Goal: Task Accomplishment & Management: Complete application form

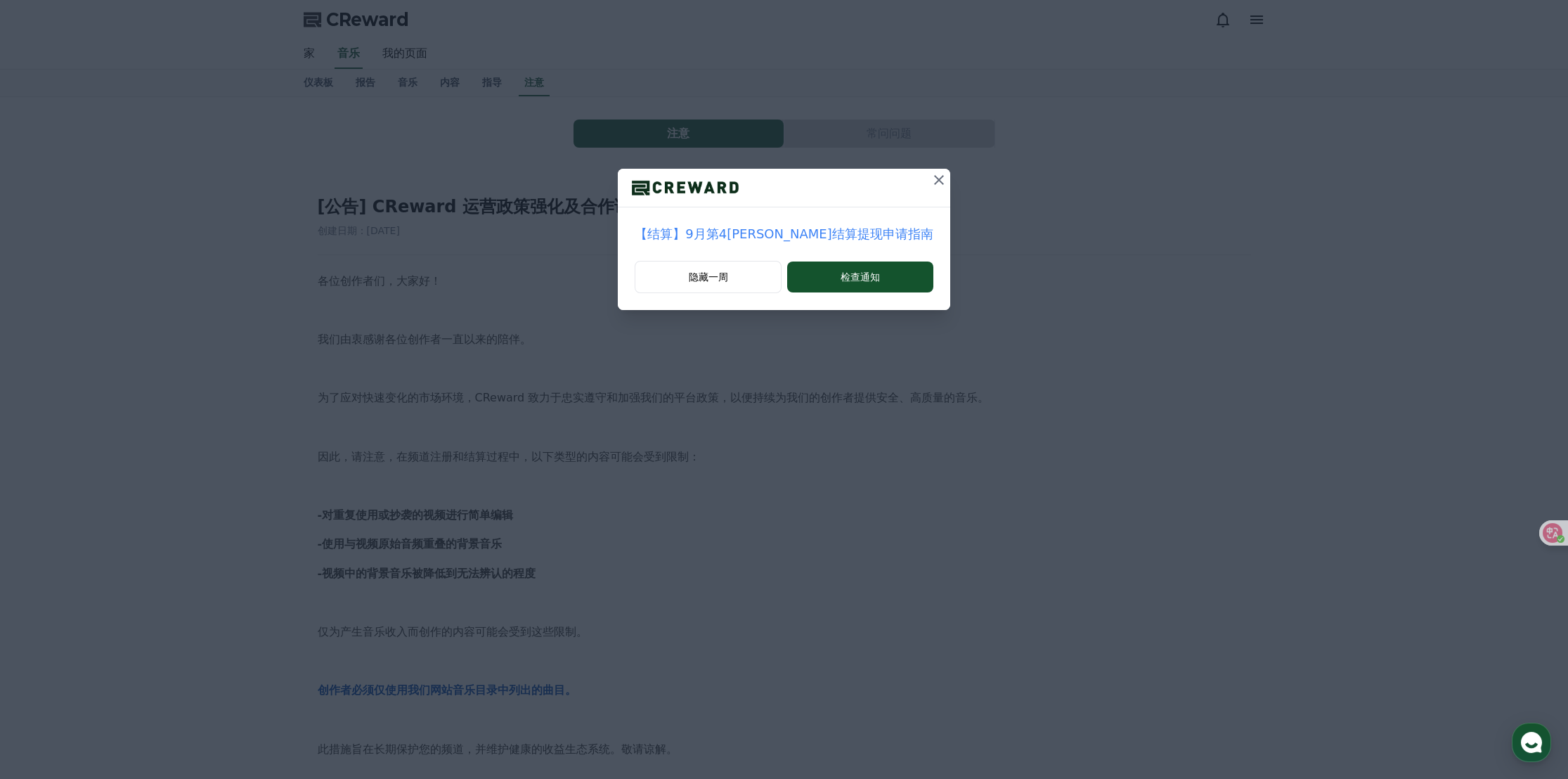
drag, startPoint x: 918, startPoint y: 182, endPoint x: 898, endPoint y: 185, distance: 20.2
click at [930, 181] on icon at bounding box center [938, 180] width 17 height 17
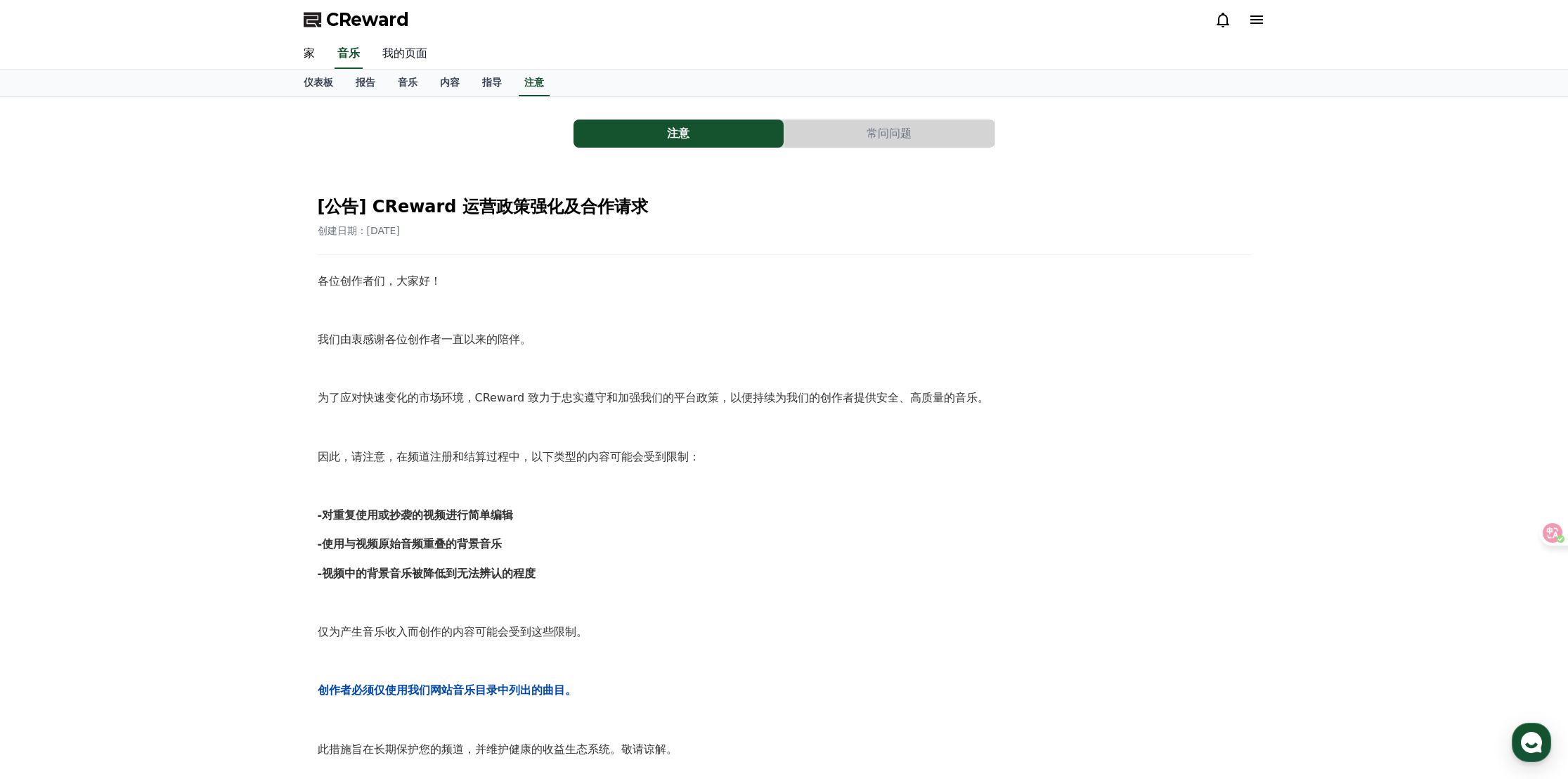
click at [398, 60] on font "我的页面" at bounding box center [405, 53] width 45 height 14
select select "**********"
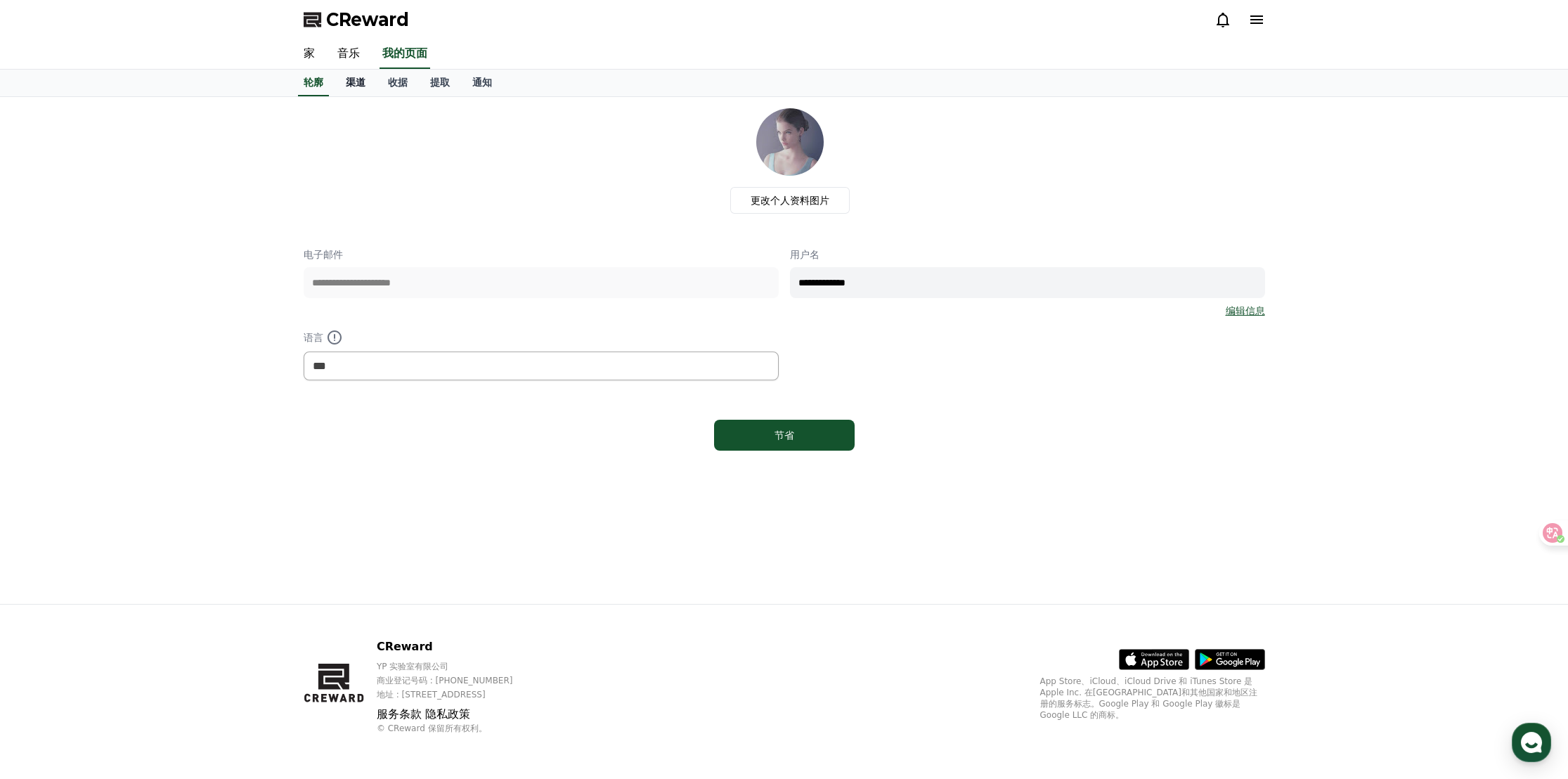
click at [363, 85] on font "渠道" at bounding box center [356, 82] width 20 height 11
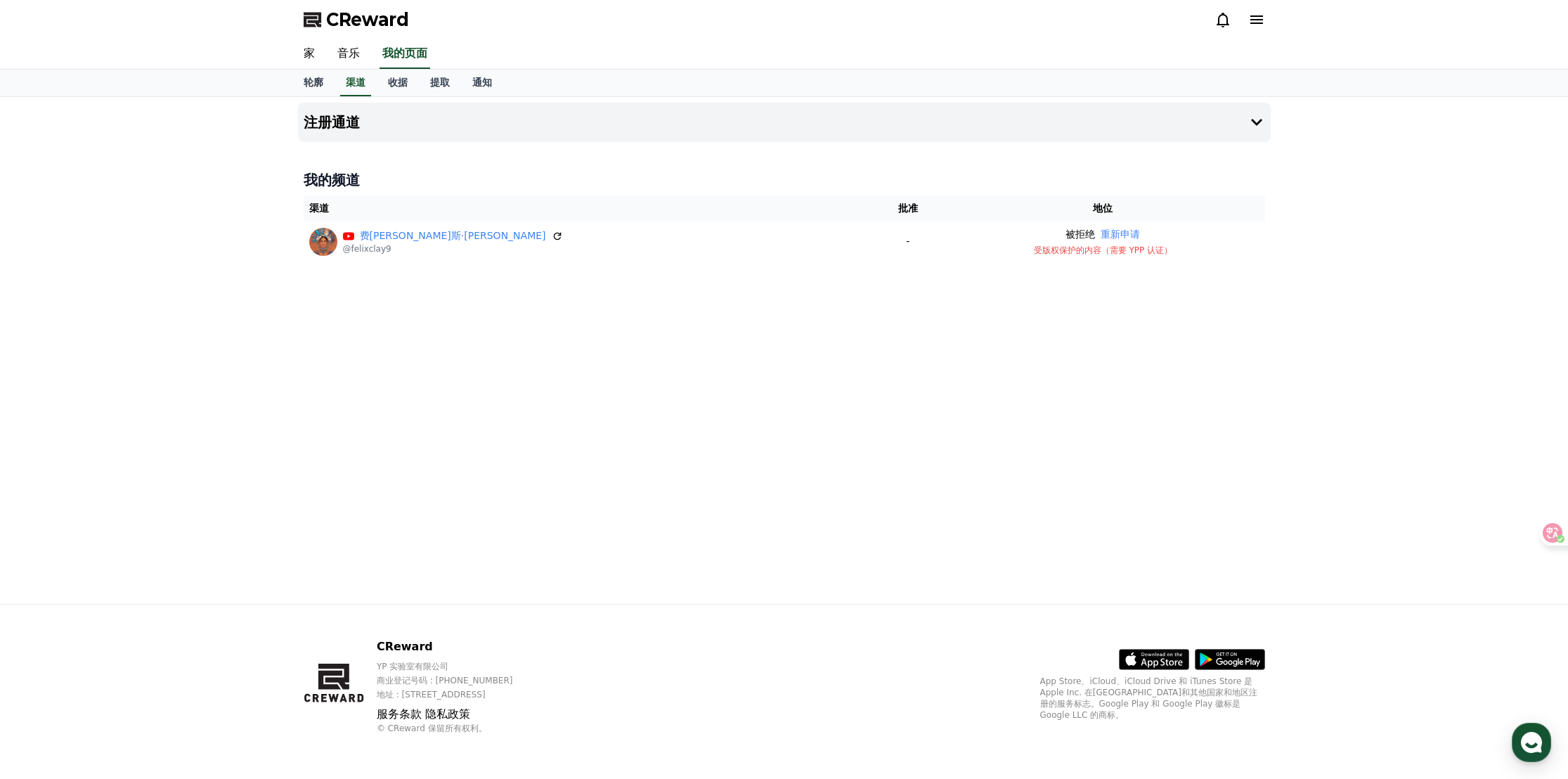
click at [1004, 496] on div "注册通道 我的频道 渠道 批准 地位 费[PERSON_NAME]斯·[PERSON_NAME] @felixclay9 - 被拒绝 重新申请 受版权保护的内…" at bounding box center [784, 351] width 984 height 507
click at [342, 120] on font "注册通道" at bounding box center [332, 122] width 56 height 17
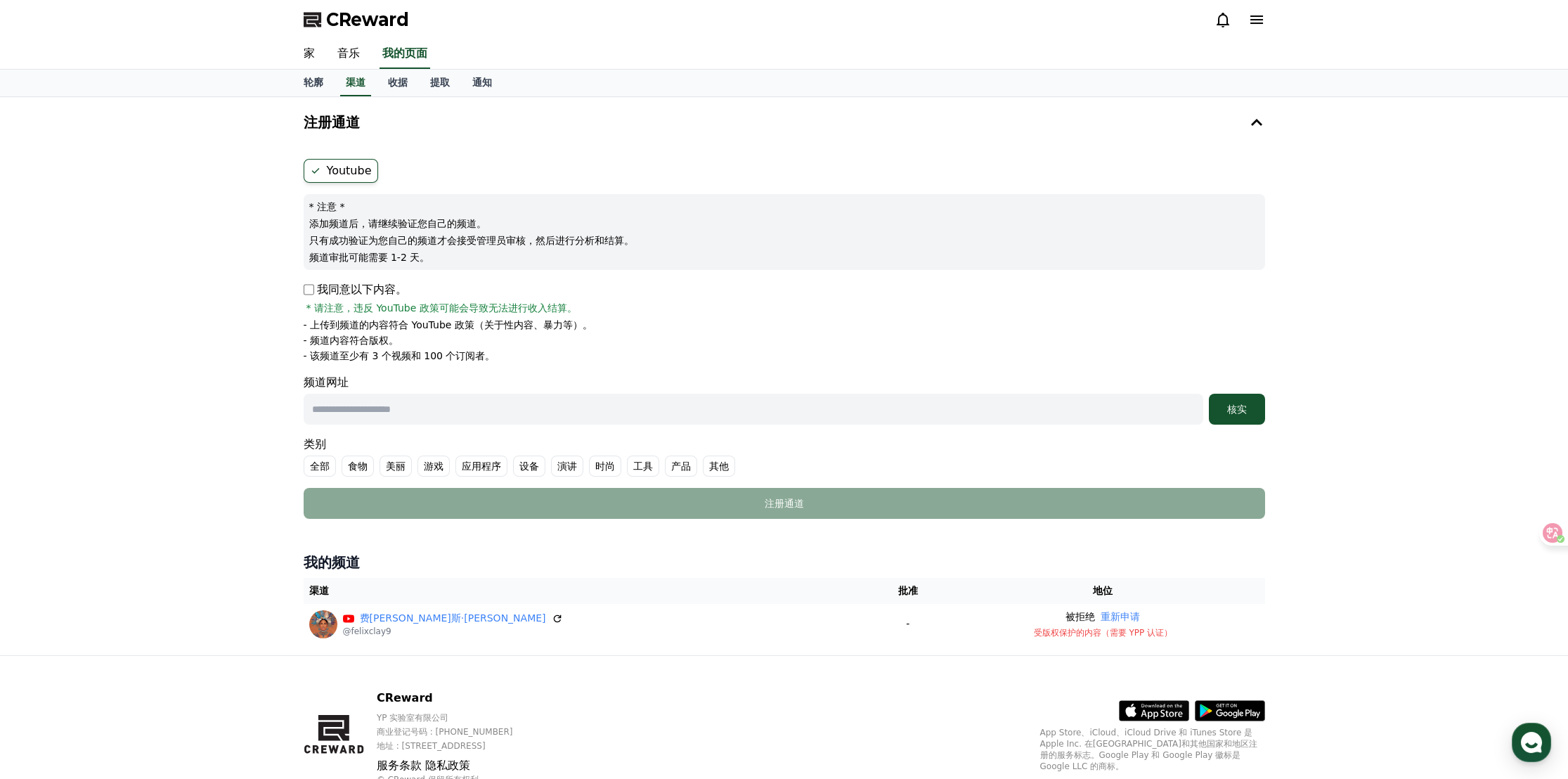
click at [417, 412] on input "text" at bounding box center [753, 409] width 899 height 31
click at [402, 415] on input "text" at bounding box center [753, 409] width 899 height 31
paste input "**********"
type input "**********"
click at [1246, 407] on div "核实" at bounding box center [1237, 408] width 45 height 14
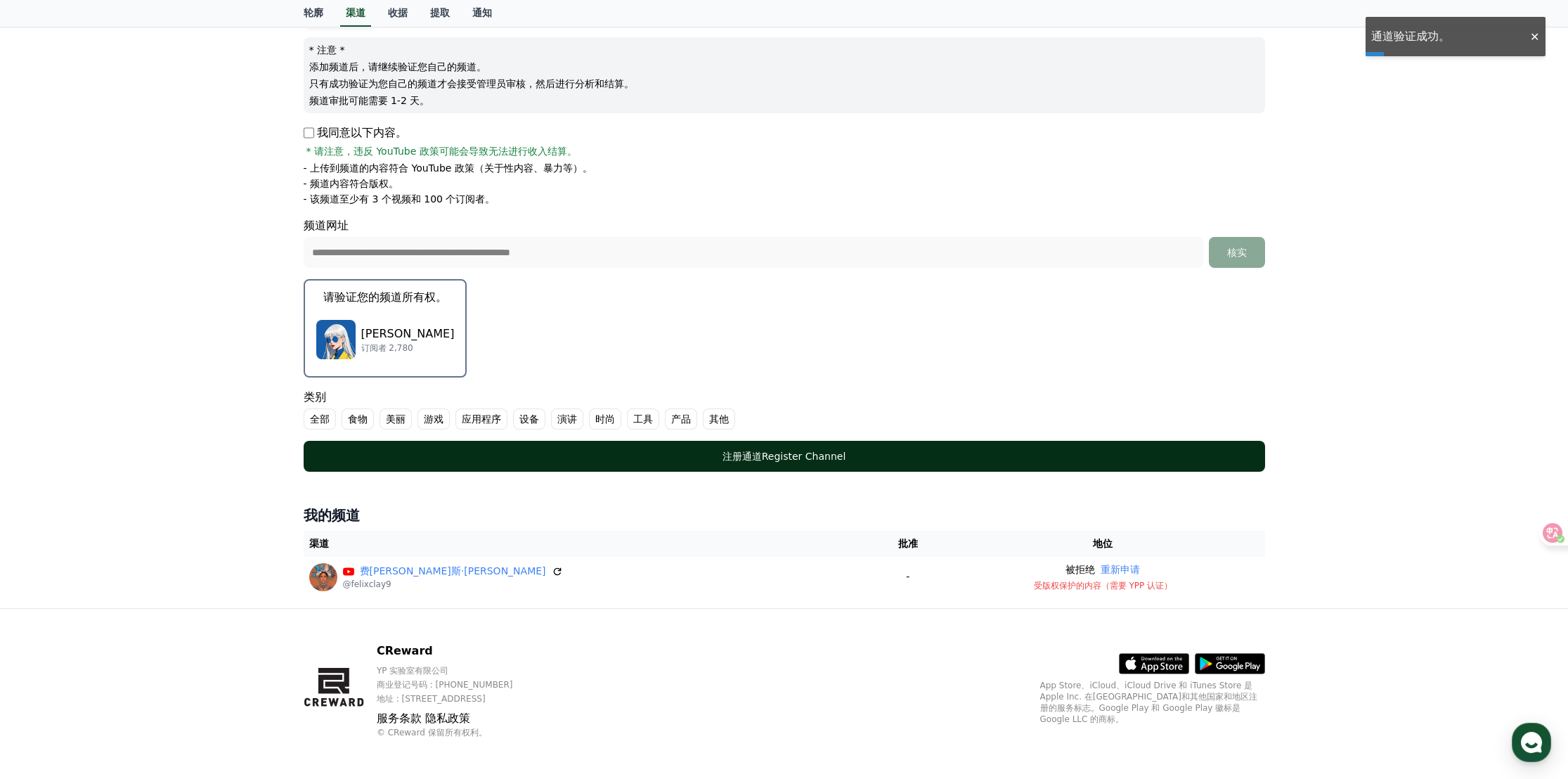
scroll to position [157, 0]
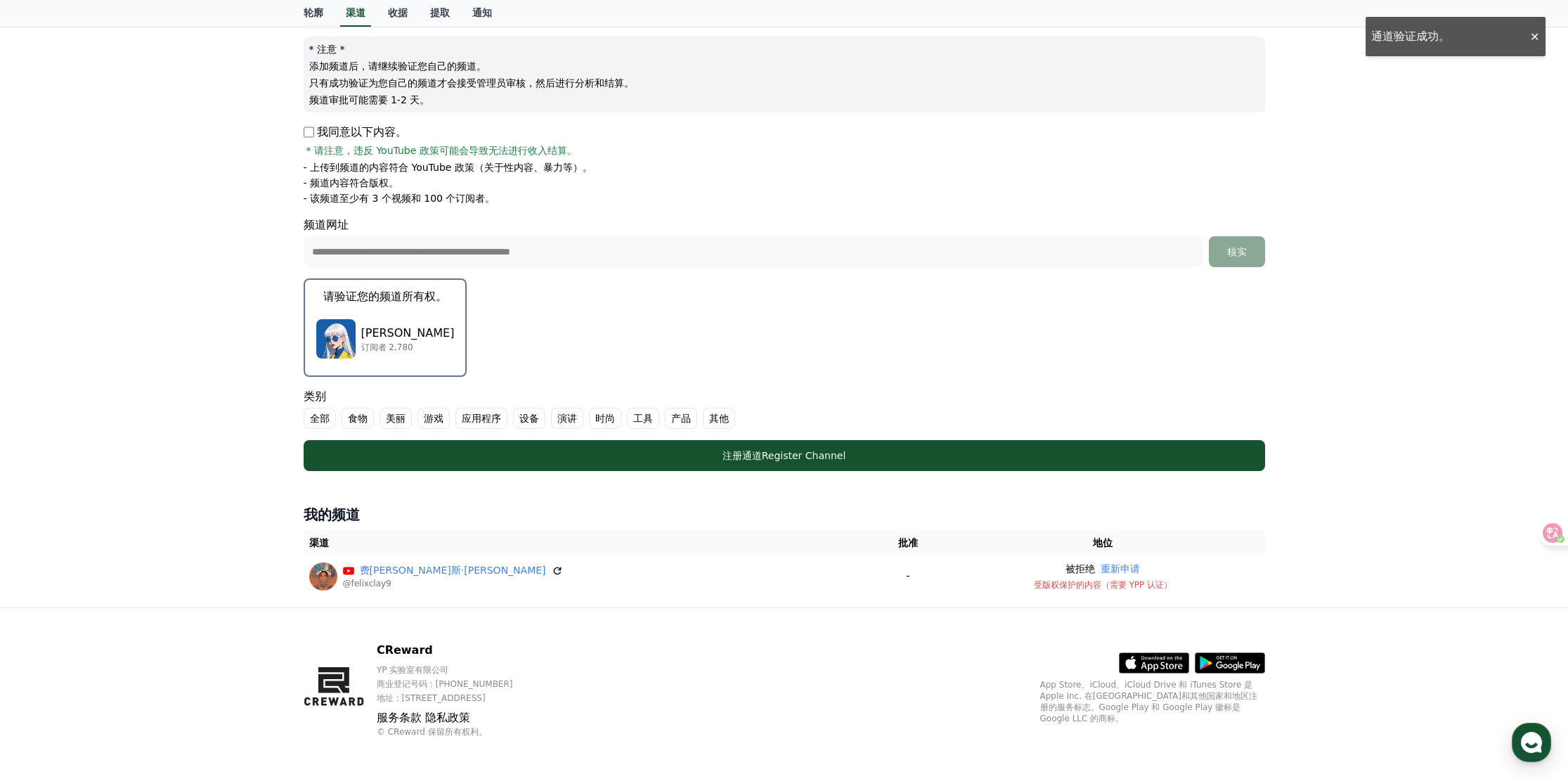
click at [370, 331] on font "[PERSON_NAME]" at bounding box center [408, 333] width 94 height 14
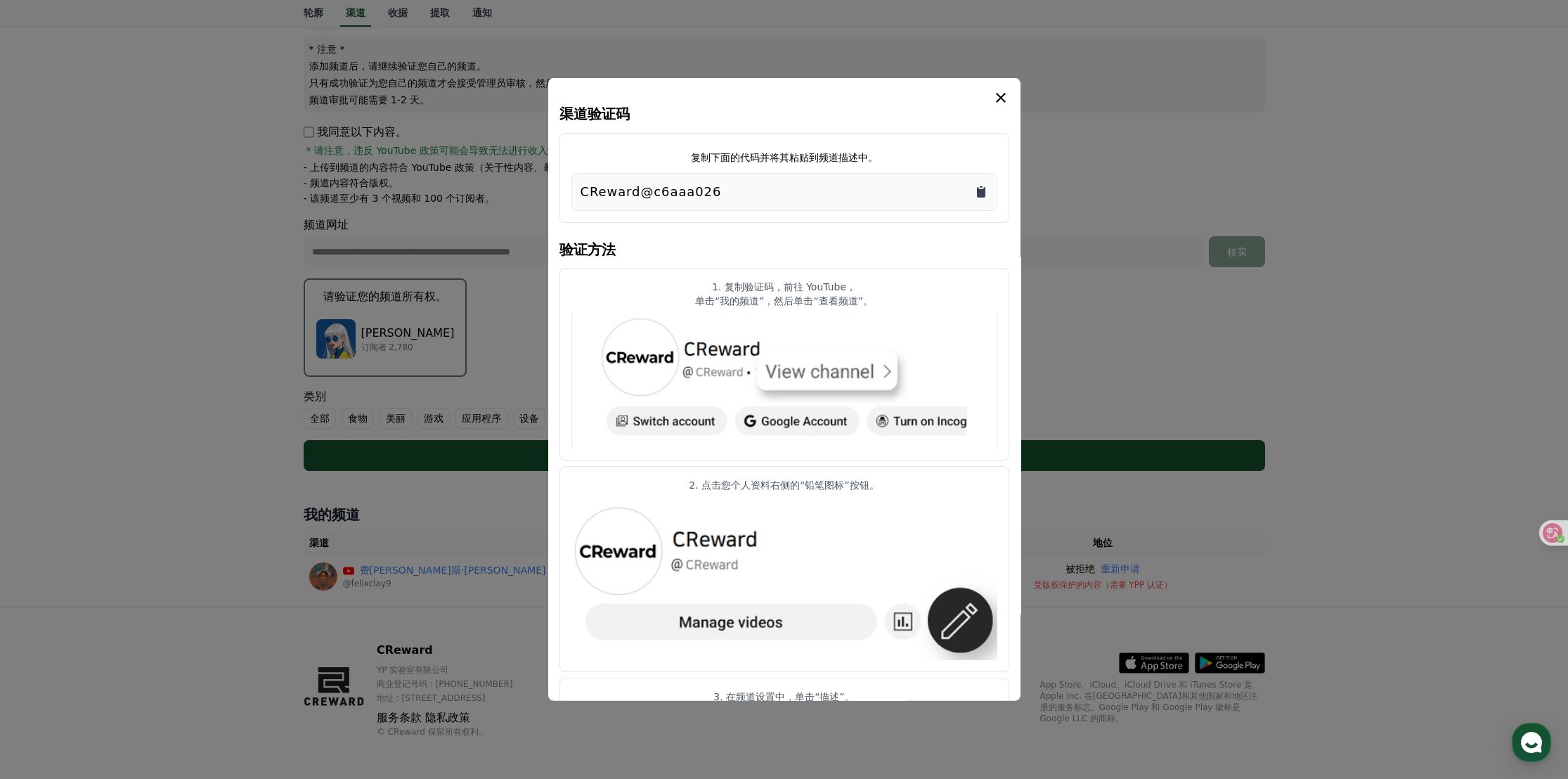
click at [982, 189] on icon "Copy to clipboard" at bounding box center [980, 193] width 8 height 11
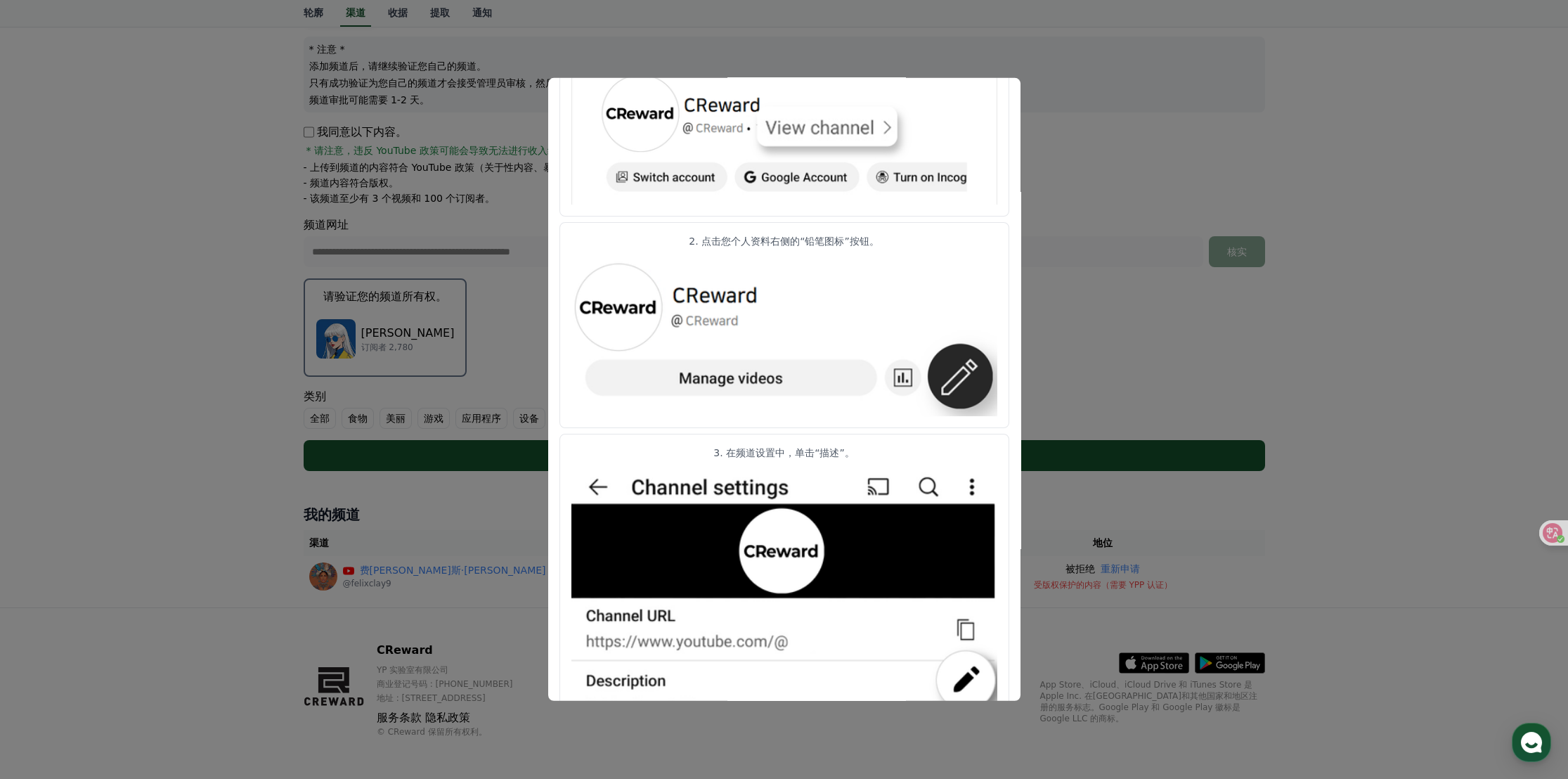
scroll to position [509, 0]
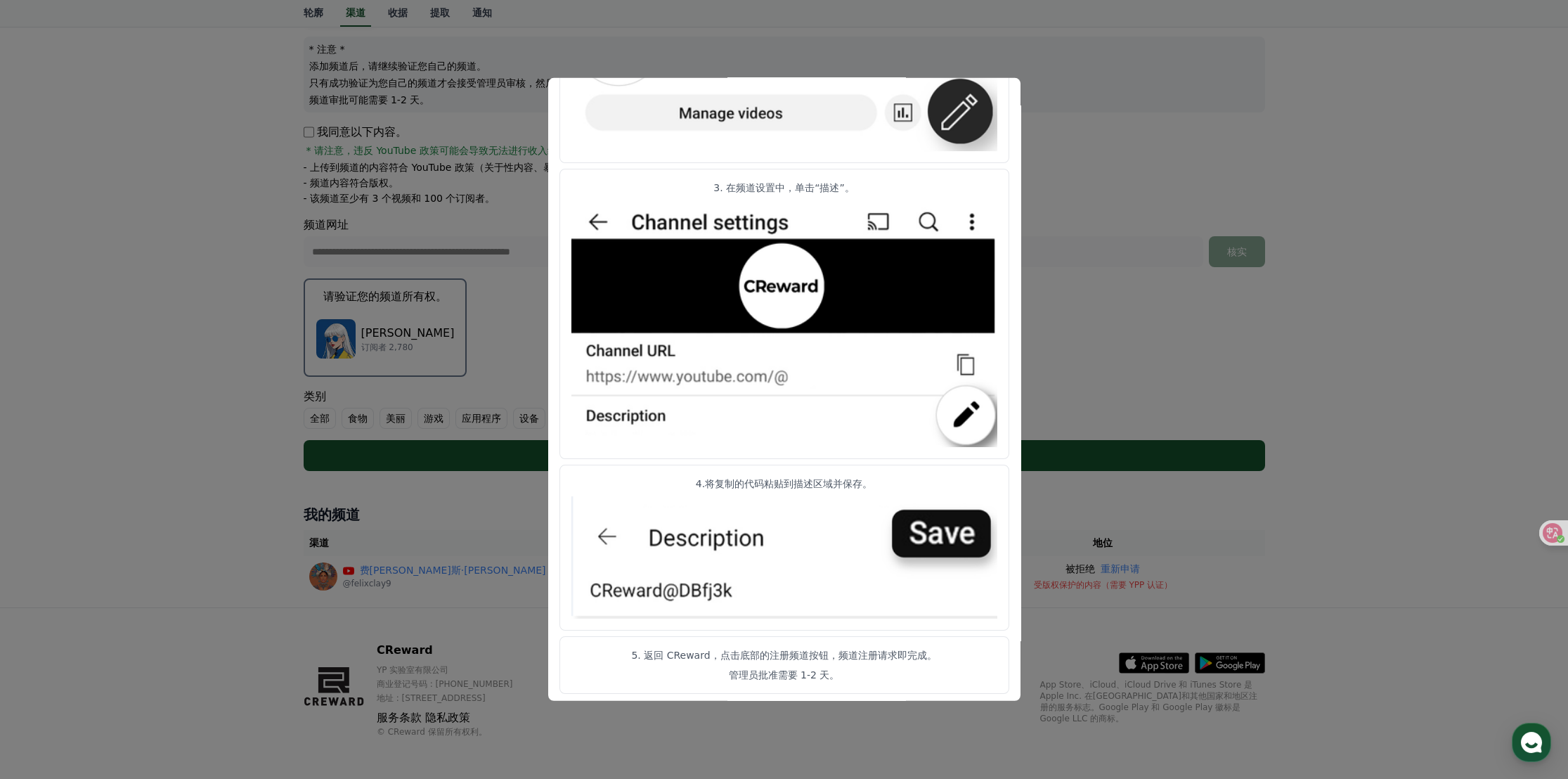
click at [1095, 375] on button "close modal" at bounding box center [784, 389] width 1568 height 779
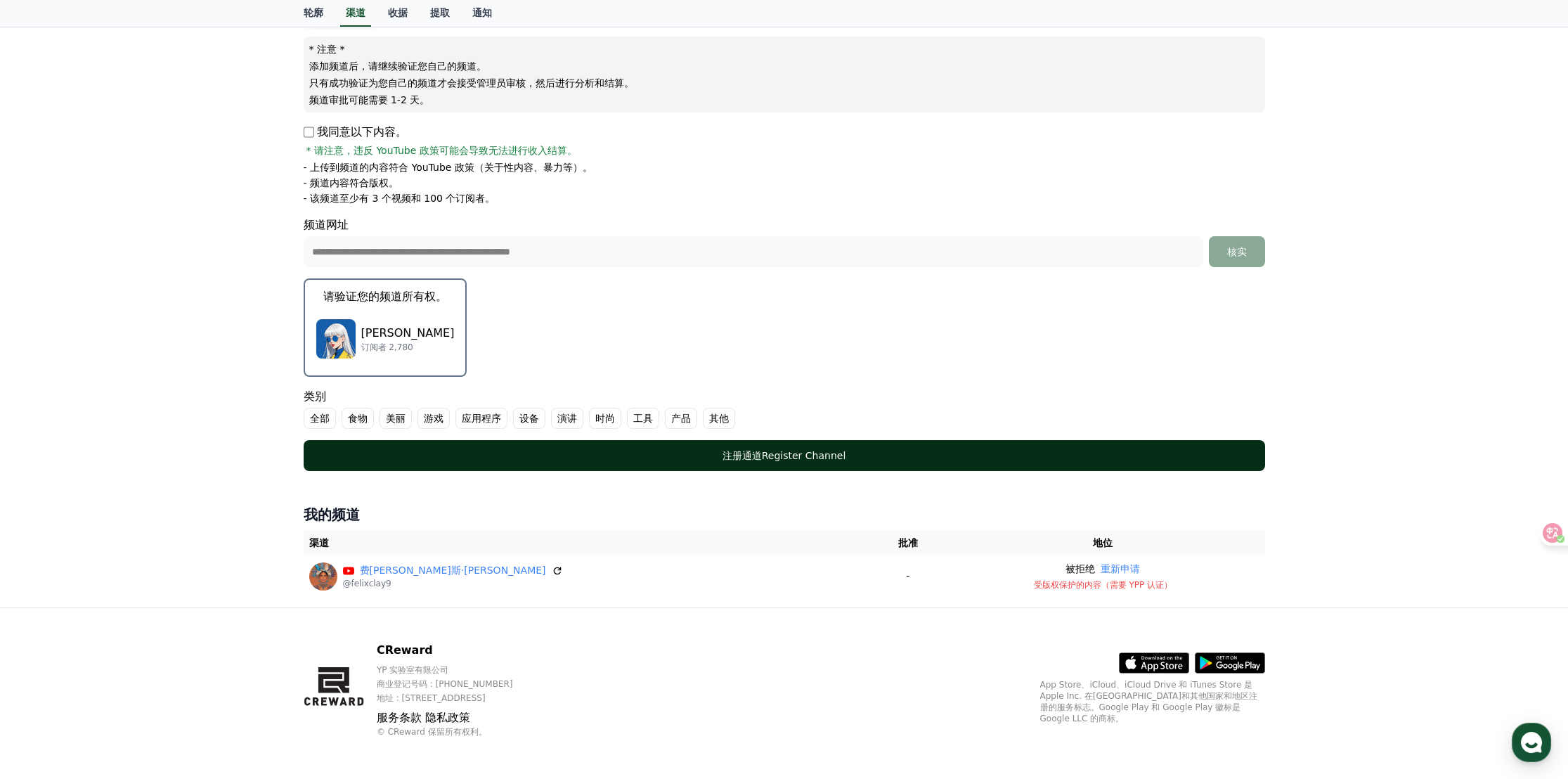
click at [771, 456] on div "注册通道 Register Channel" at bounding box center [784, 455] width 905 height 14
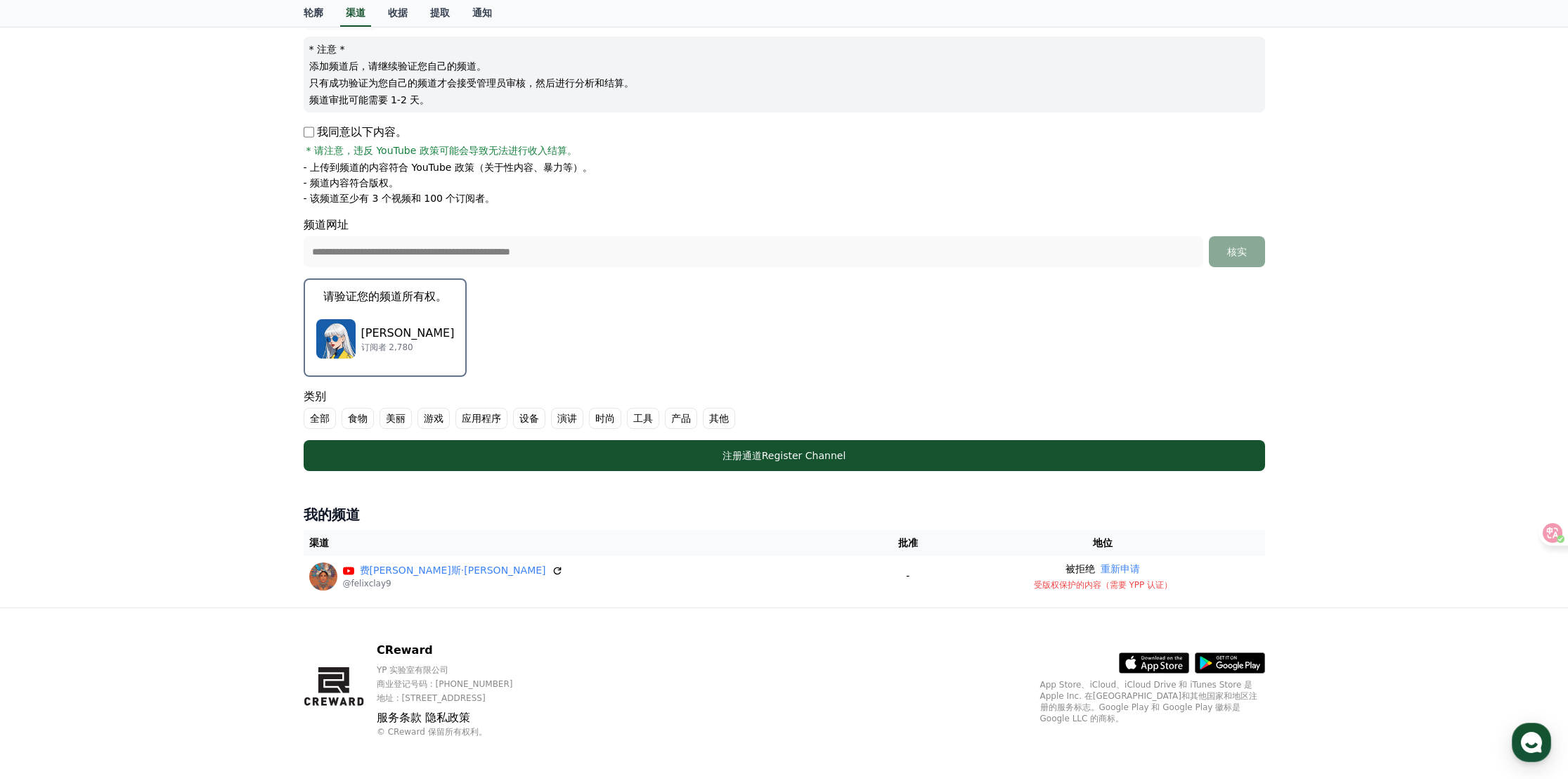
click at [410, 343] on font "订阅者 2,780" at bounding box center [387, 347] width 52 height 10
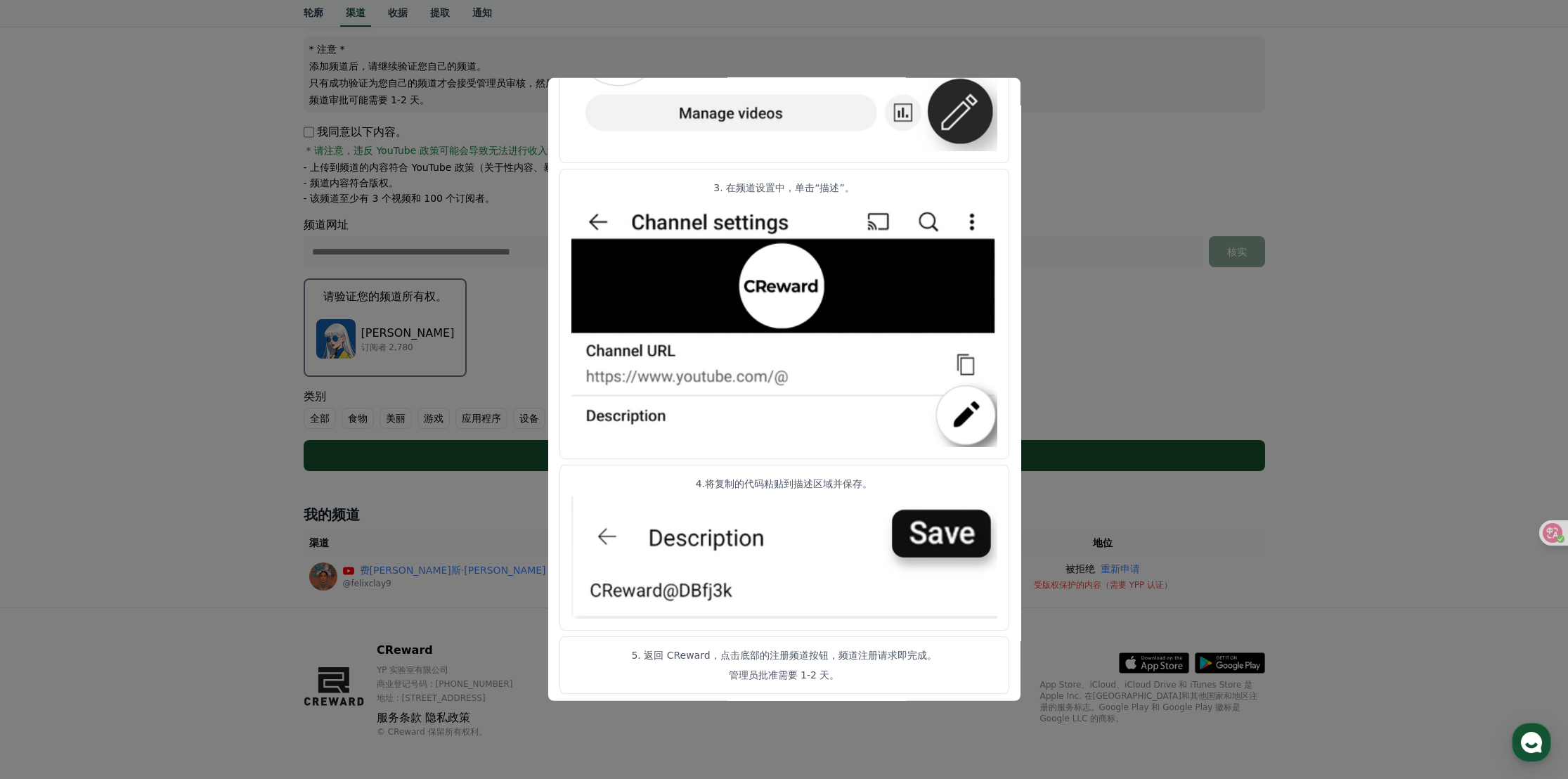
click at [492, 479] on button "close modal" at bounding box center [784, 389] width 1568 height 779
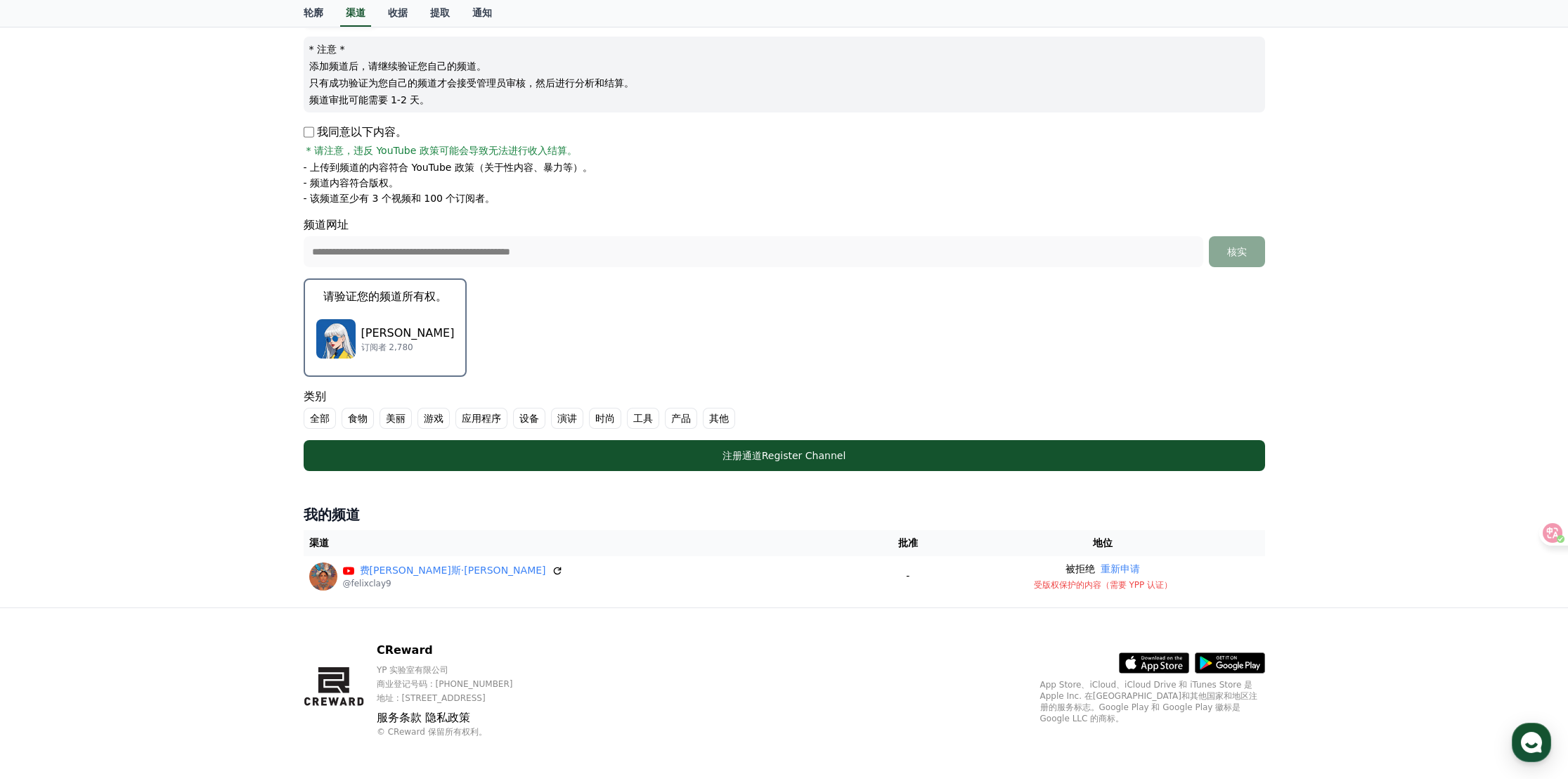
click at [710, 414] on font "其他" at bounding box center [719, 418] width 20 height 11
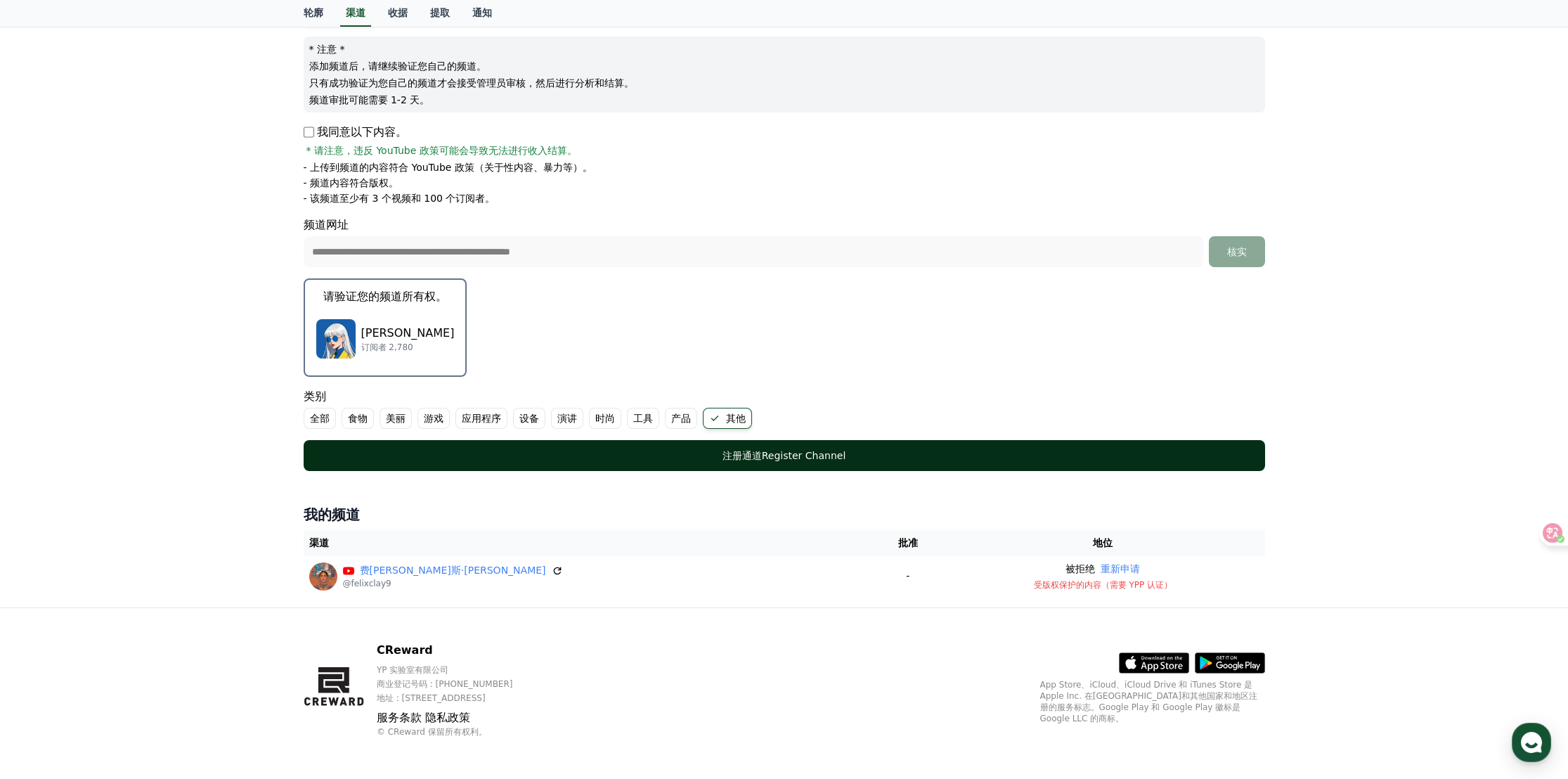
click at [724, 450] on div "注册通道 Register Channel" at bounding box center [784, 455] width 905 height 14
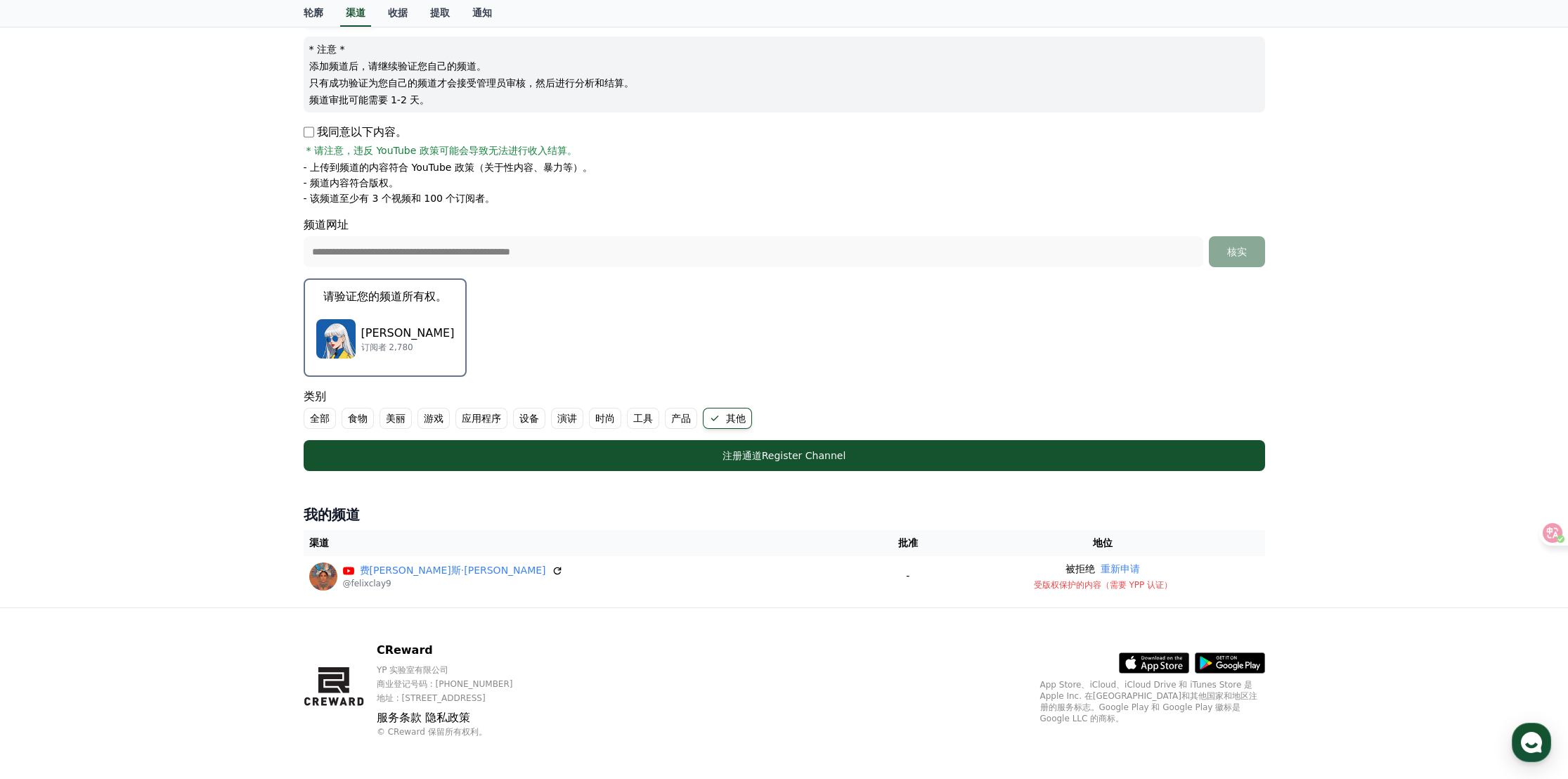
click at [366, 335] on p "[PERSON_NAME]" at bounding box center [408, 333] width 94 height 17
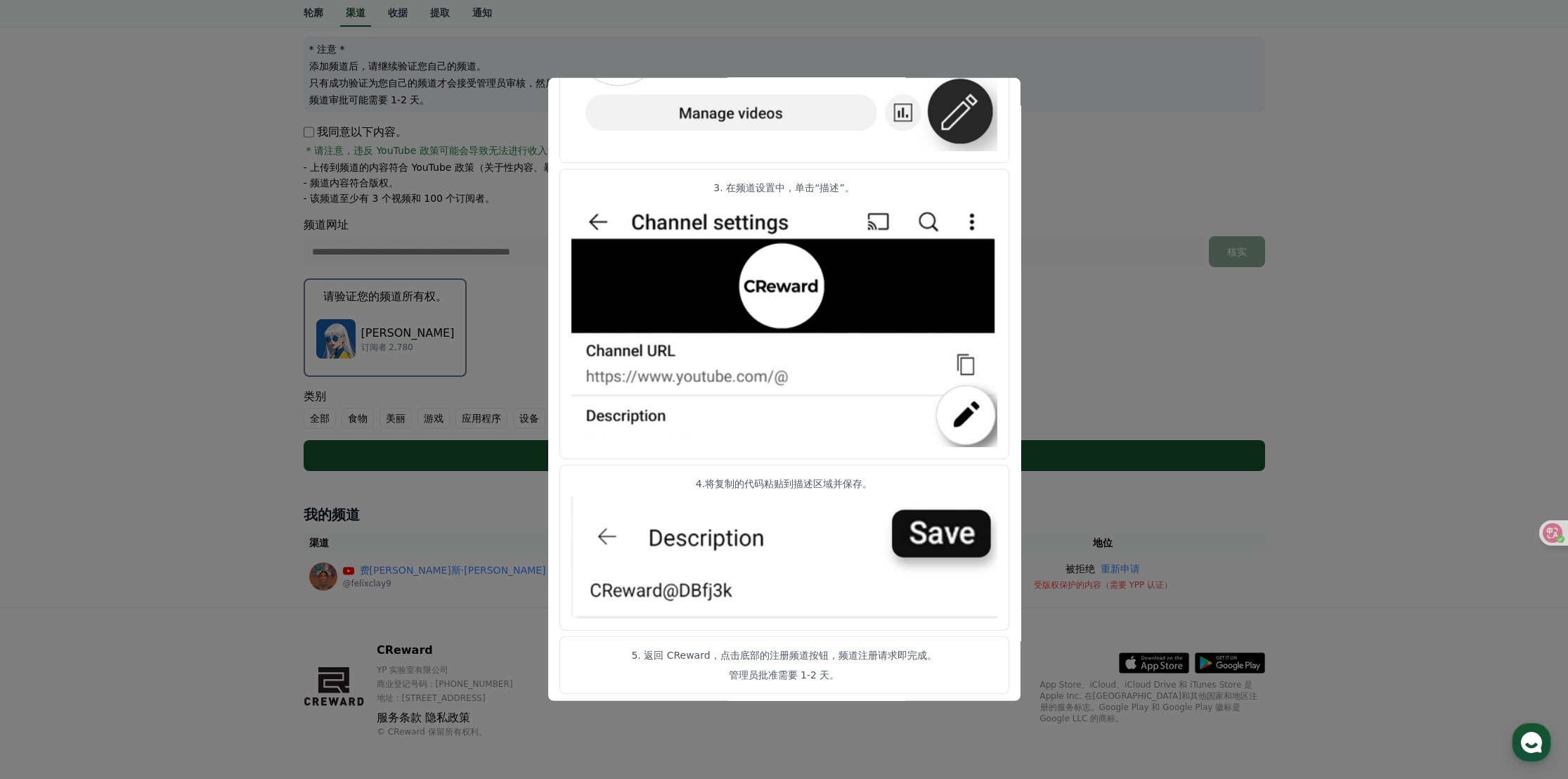
click at [1099, 389] on button "close modal" at bounding box center [784, 389] width 1568 height 779
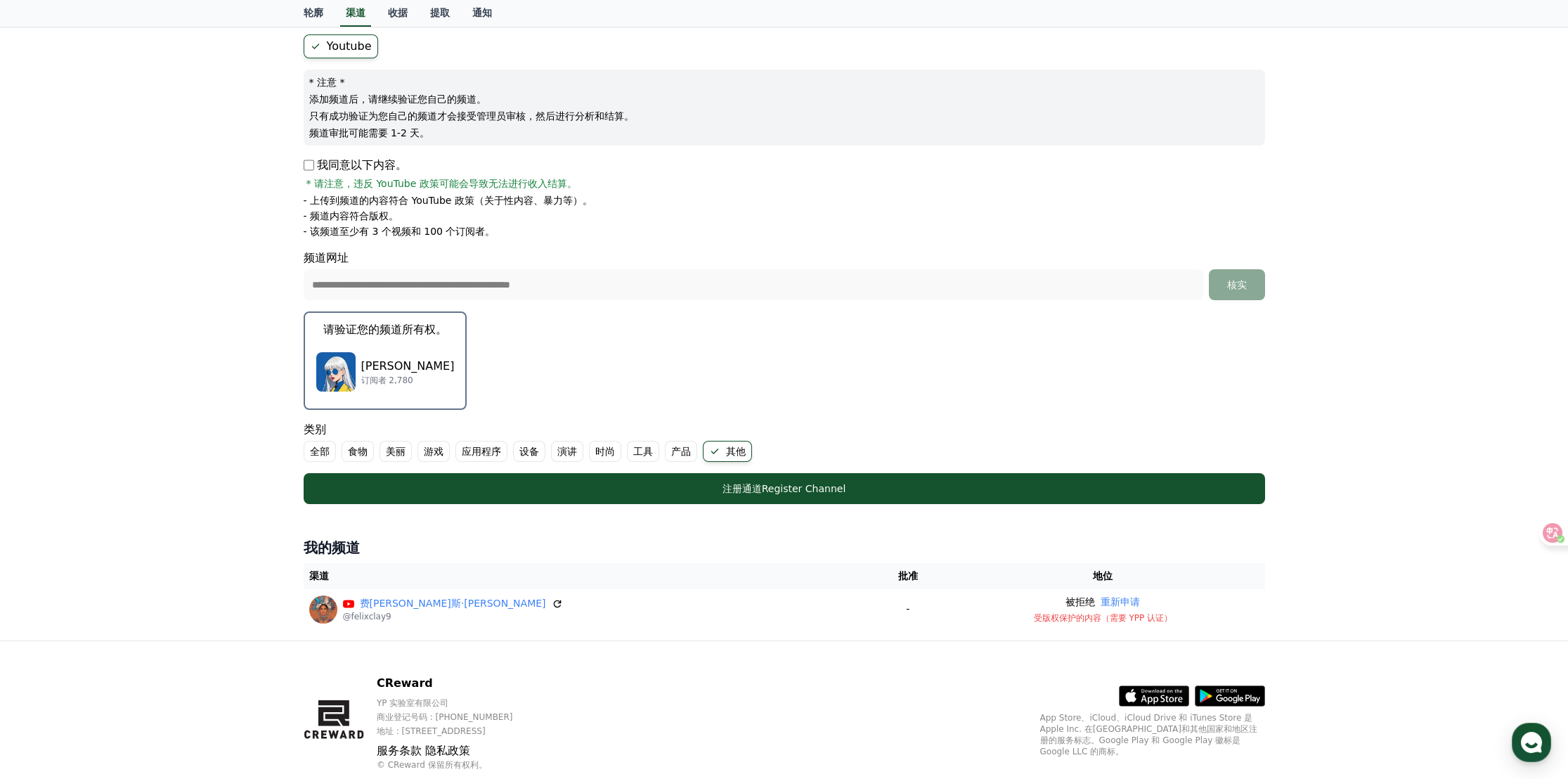
scroll to position [157, 0]
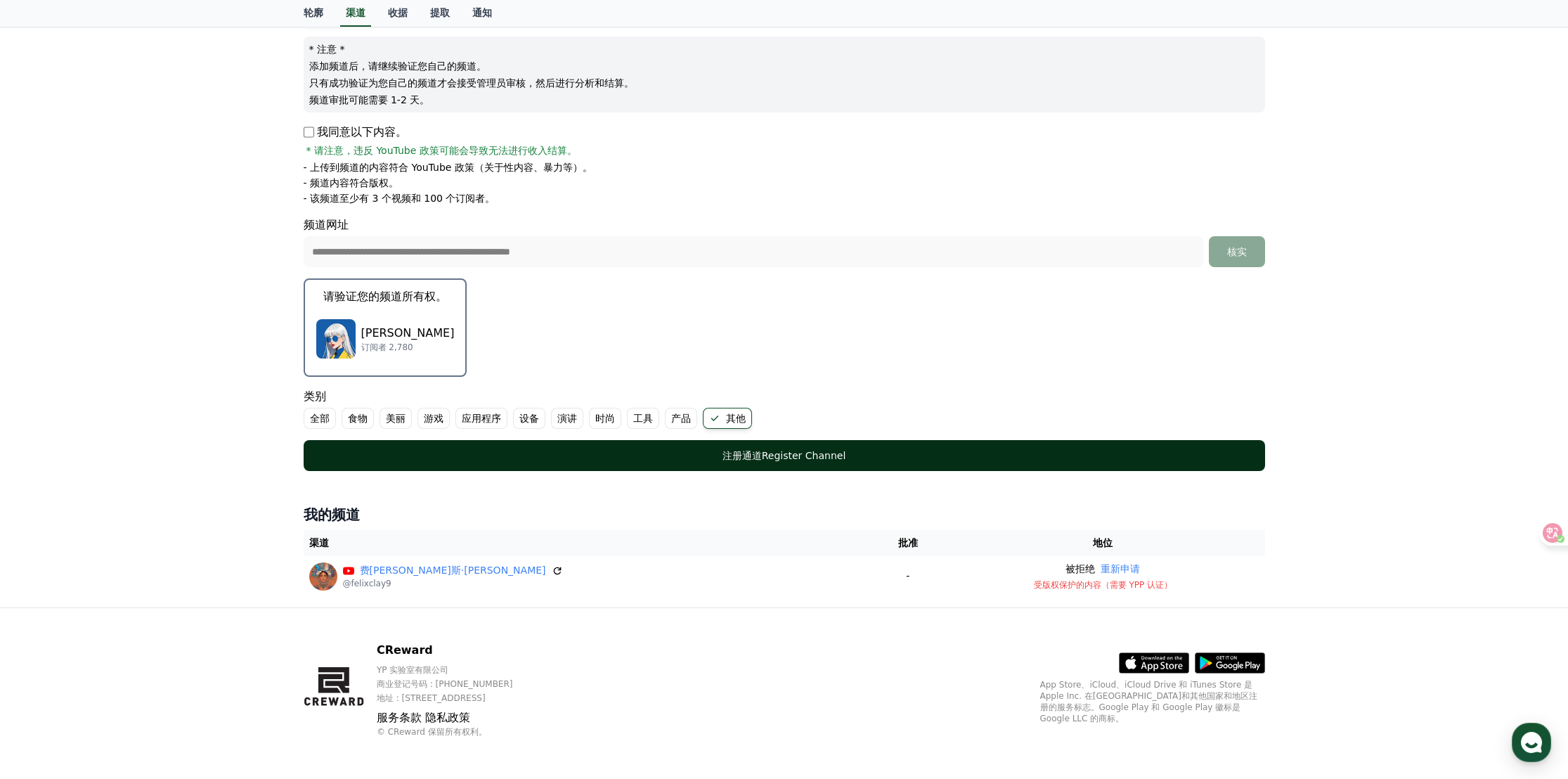
click at [758, 456] on font "注册通道" at bounding box center [741, 455] width 39 height 11
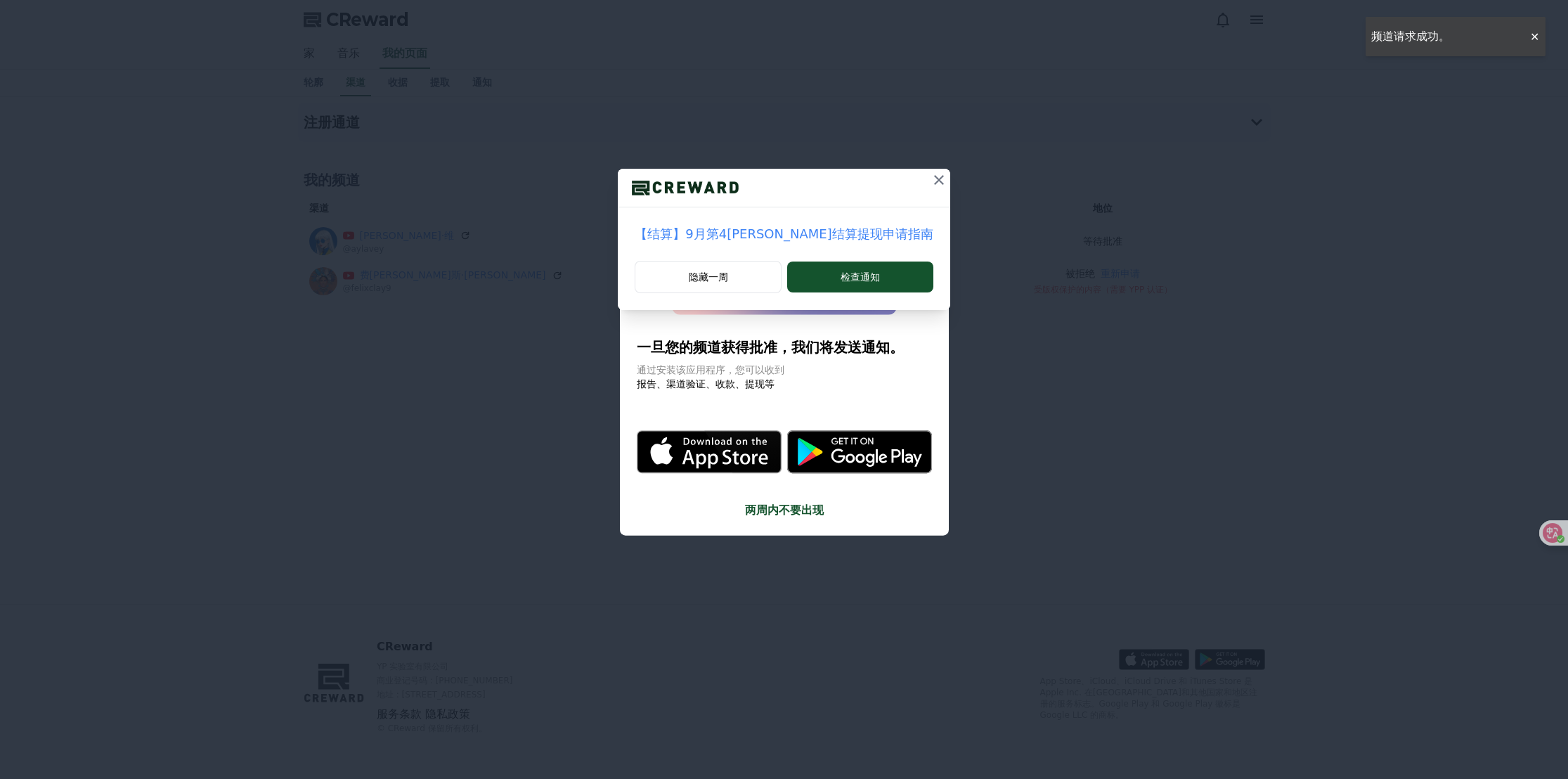
click at [930, 180] on icon at bounding box center [938, 180] width 17 height 17
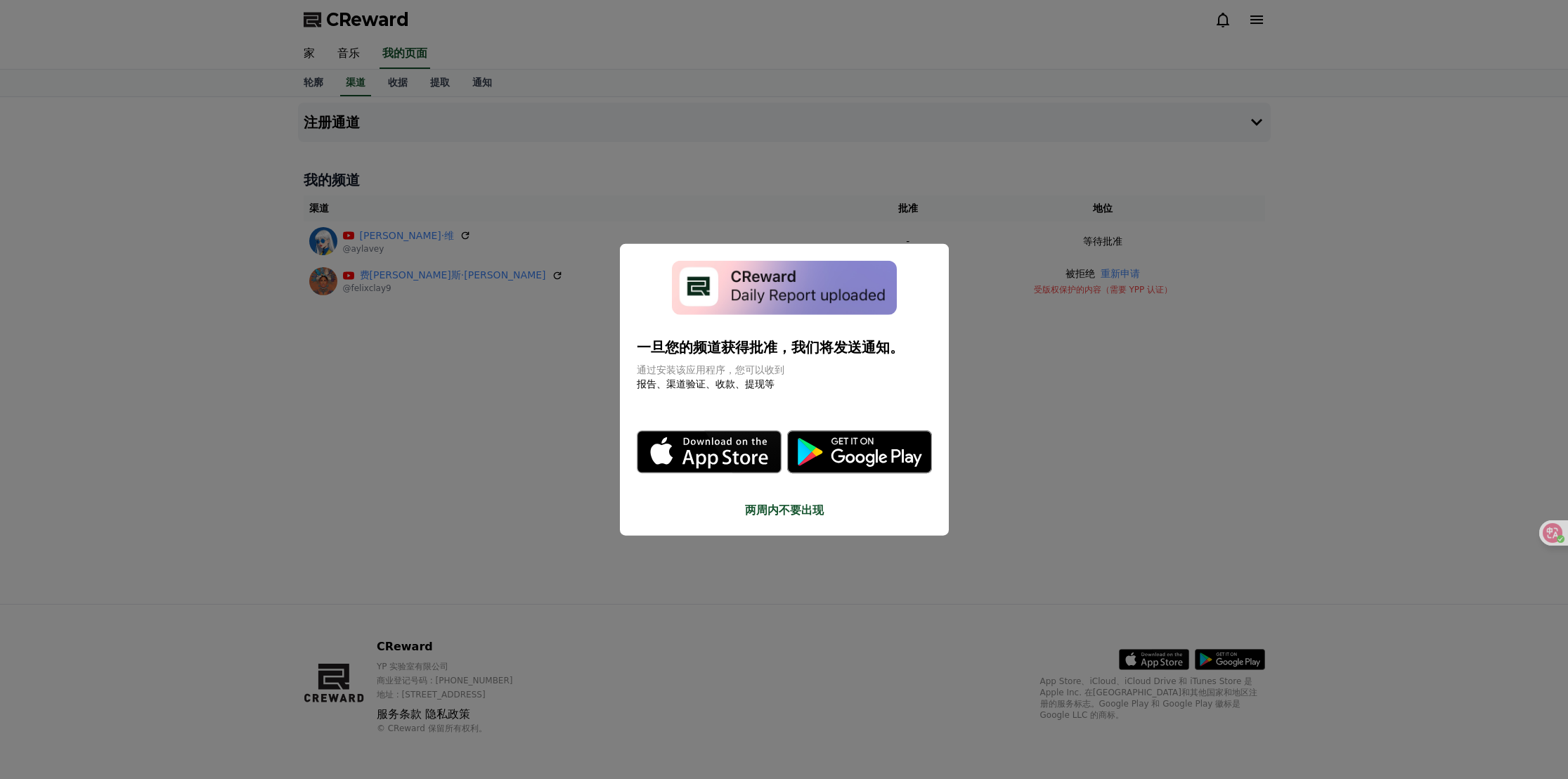
click at [759, 514] on font "两周内不要出现" at bounding box center [784, 509] width 79 height 14
